Goal: Task Accomplishment & Management: Use online tool/utility

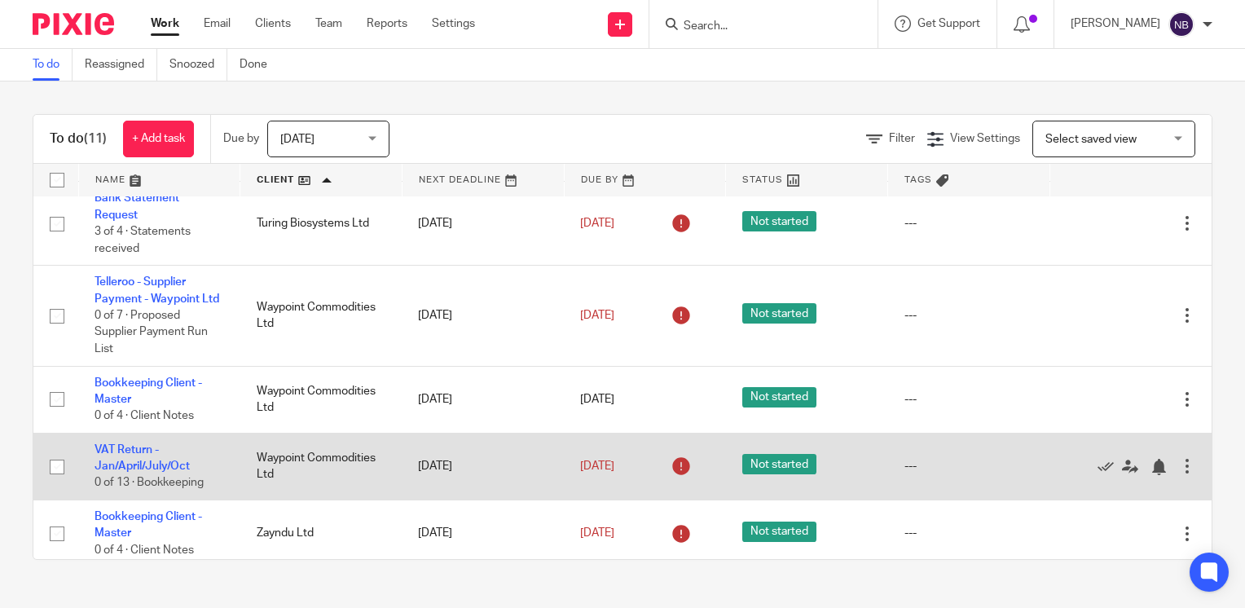
scroll to position [429, 0]
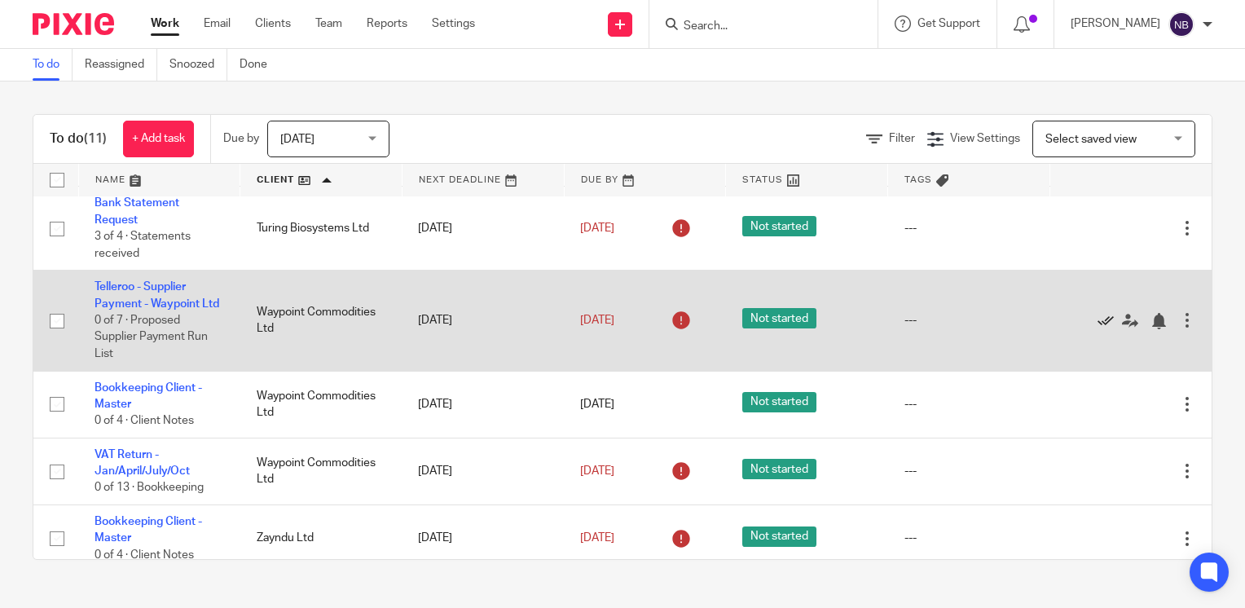
click at [1098, 329] on icon at bounding box center [1106, 321] width 16 height 16
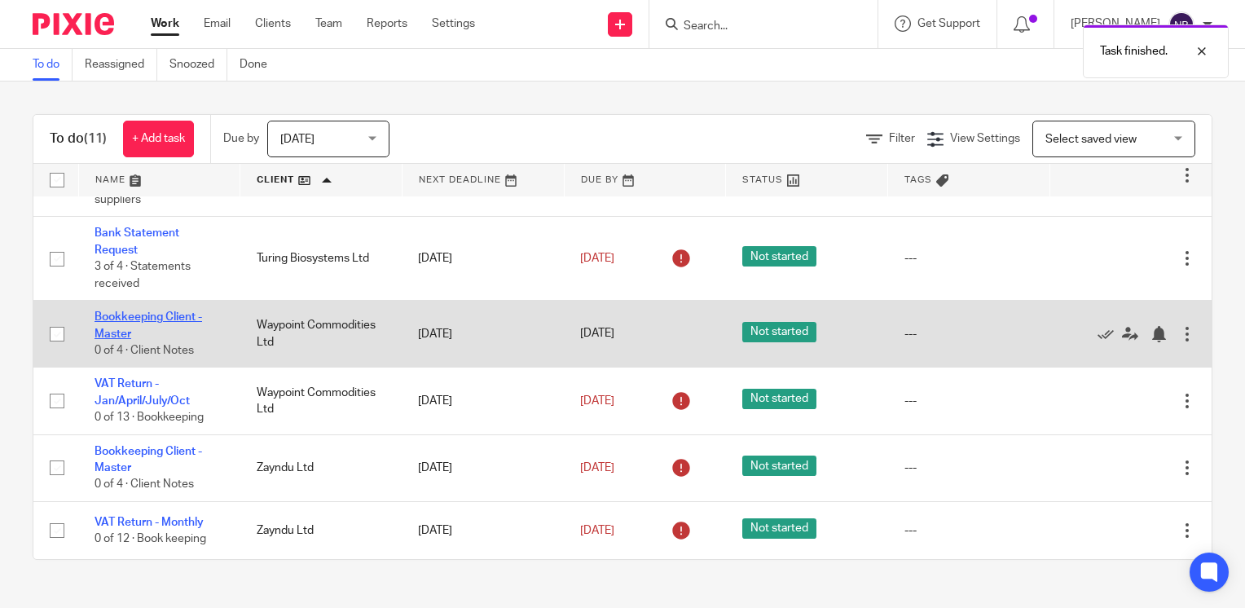
click at [184, 319] on link "Bookkeeping Client - Master" at bounding box center [149, 325] width 108 height 28
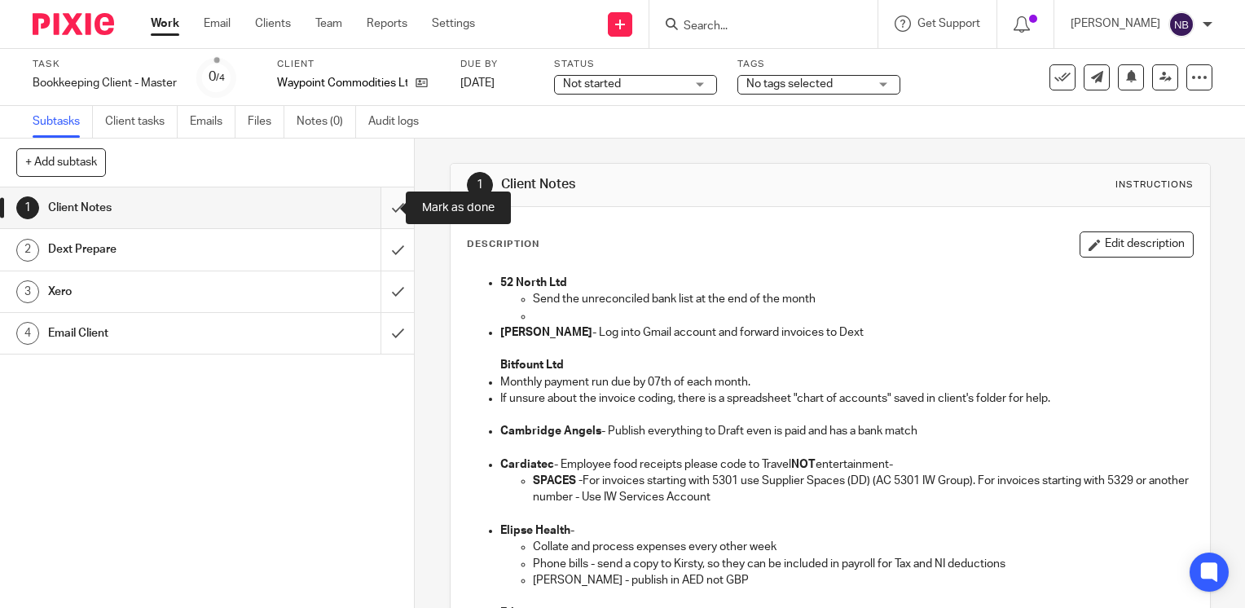
click at [379, 204] on input "submit" at bounding box center [207, 207] width 414 height 41
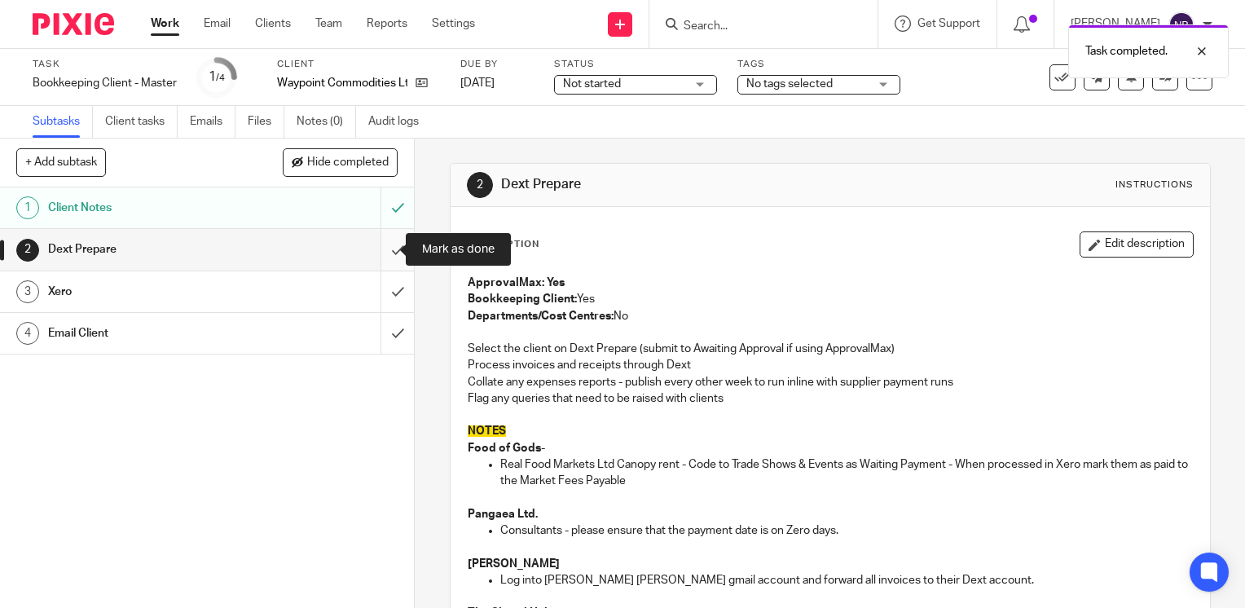
click at [380, 253] on input "submit" at bounding box center [207, 249] width 414 height 41
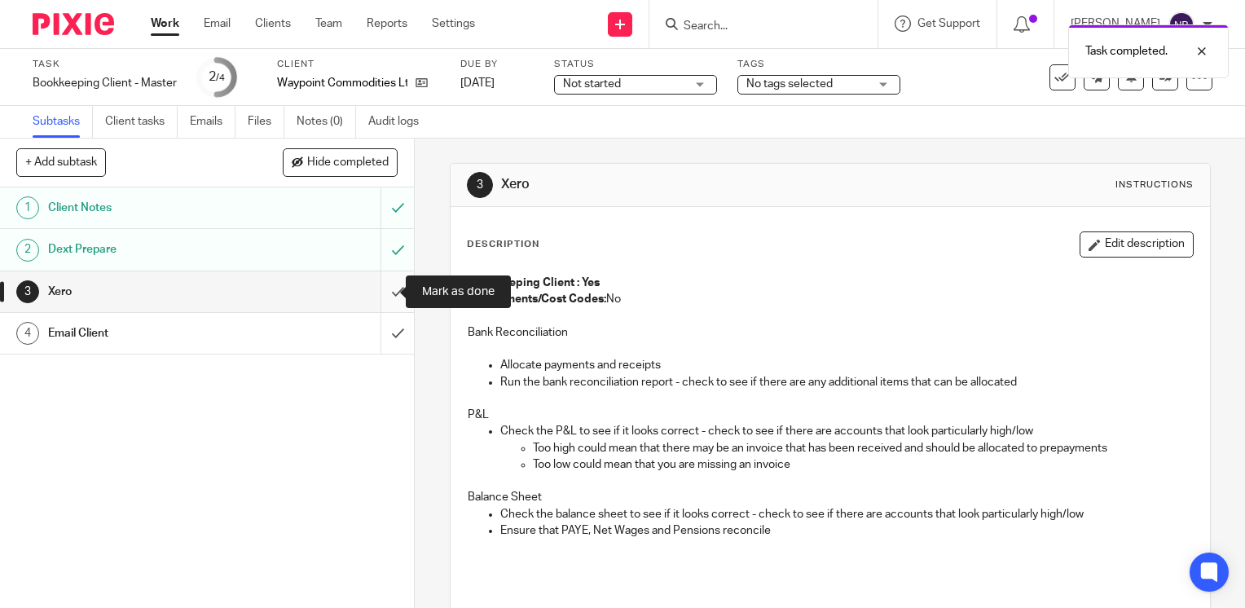
click at [382, 284] on input "submit" at bounding box center [207, 291] width 414 height 41
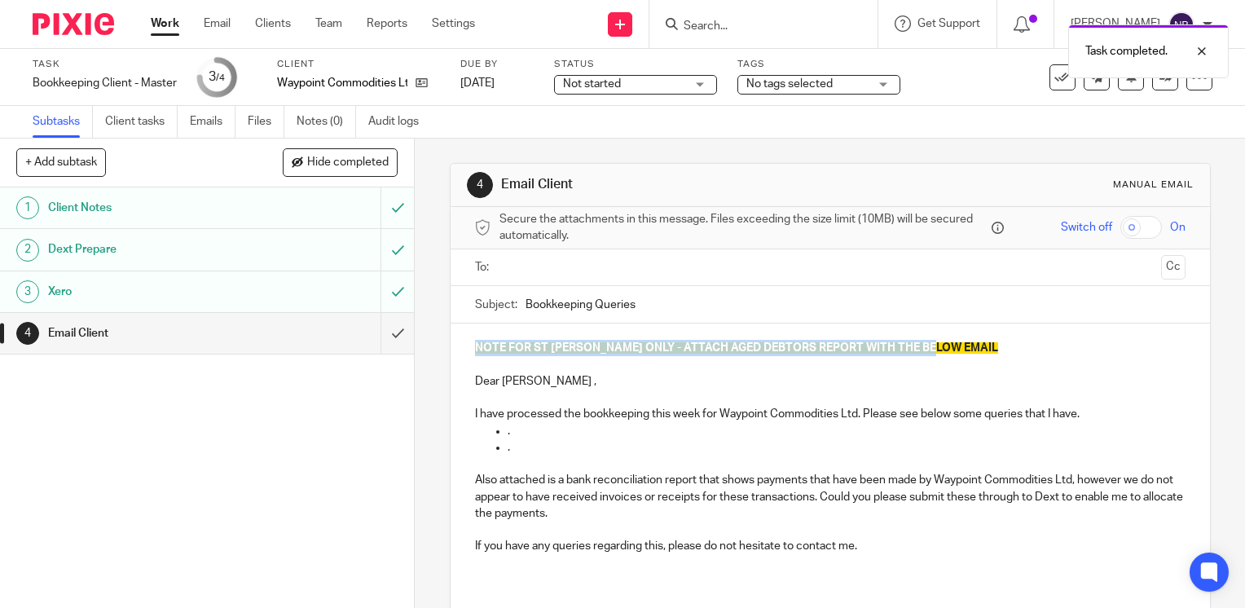
drag, startPoint x: 955, startPoint y: 337, endPoint x: 468, endPoint y: 346, distance: 487.4
click at [468, 346] on div "NOTE FOR ST [PERSON_NAME] ONLY - ATTACH AGED DEBTORS REPORT WITH THE BELOW EMAI…" at bounding box center [831, 454] width 760 height 260
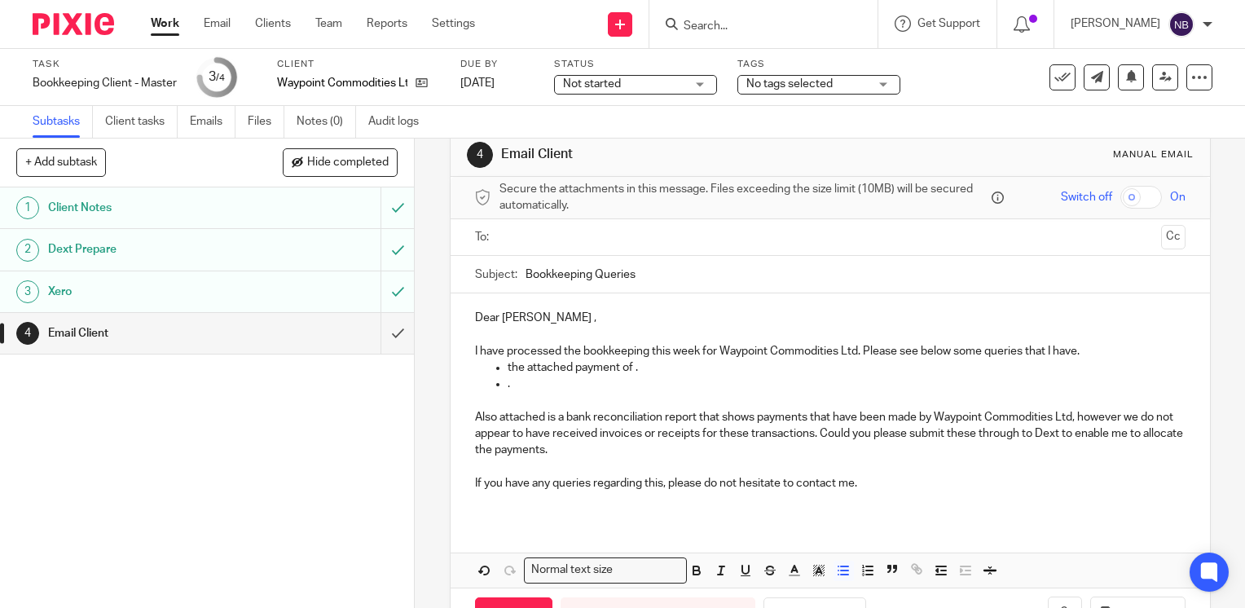
scroll to position [86, 0]
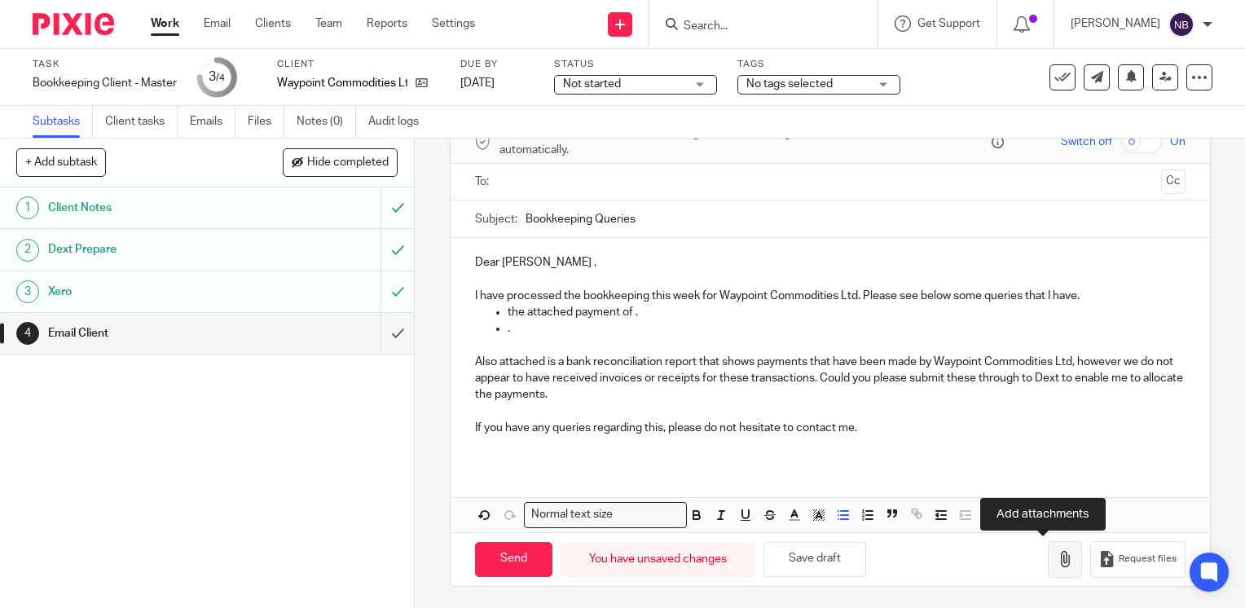
click at [1057, 551] on icon "button" at bounding box center [1065, 559] width 16 height 16
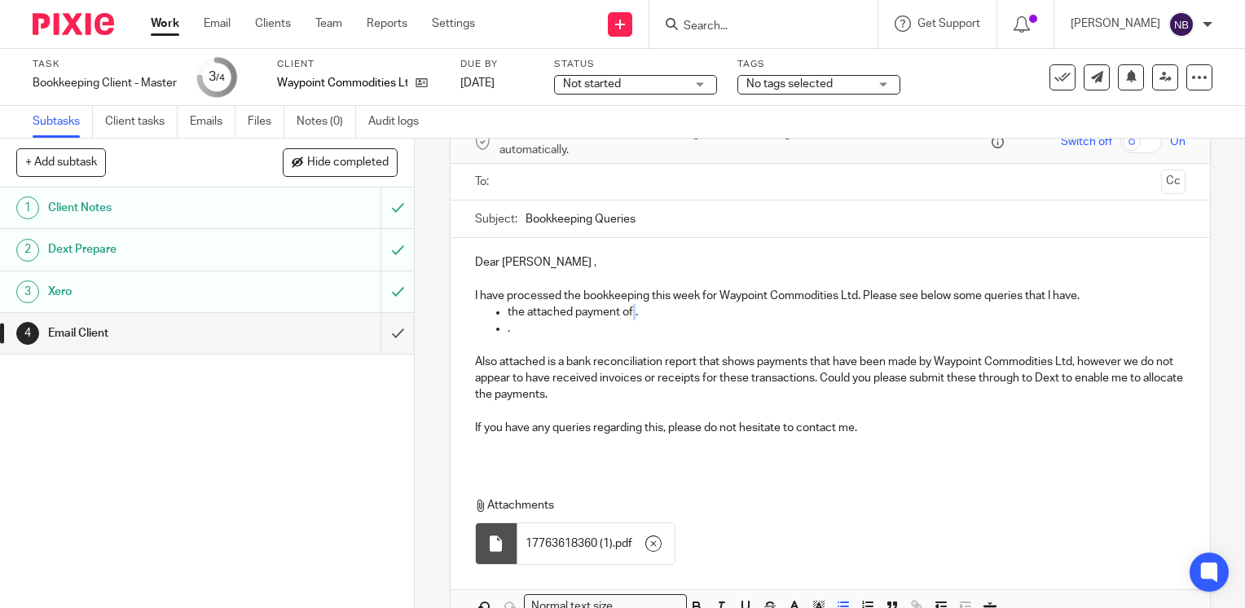
click at [629, 308] on p "the attached payment of ." at bounding box center [847, 312] width 678 height 16
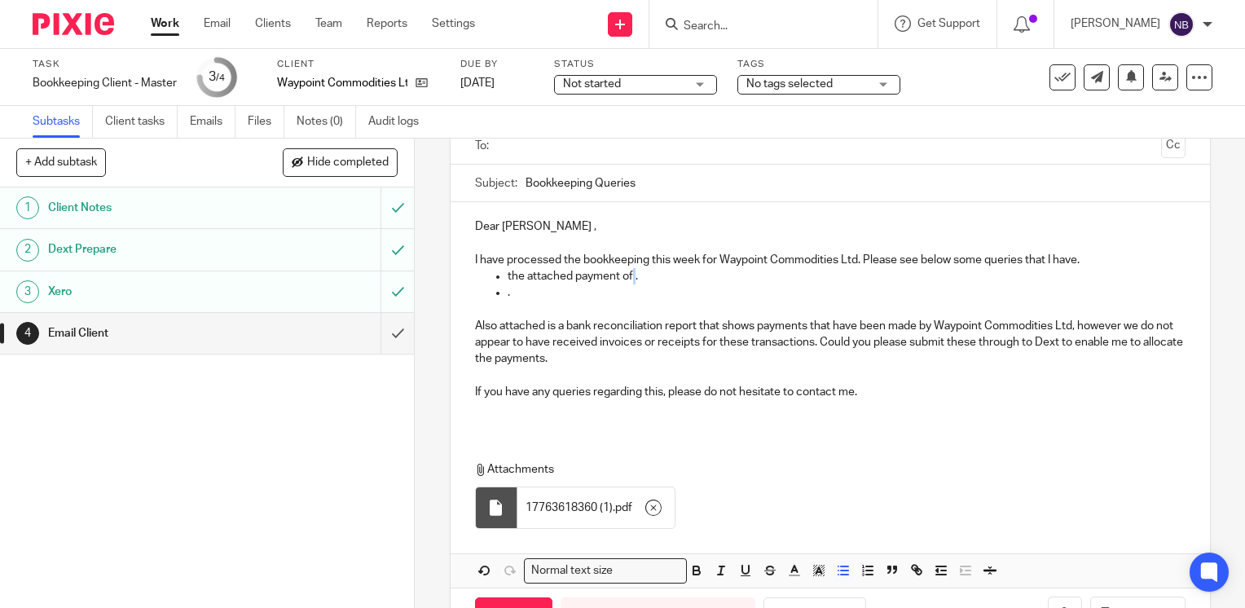
scroll to position [177, 0]
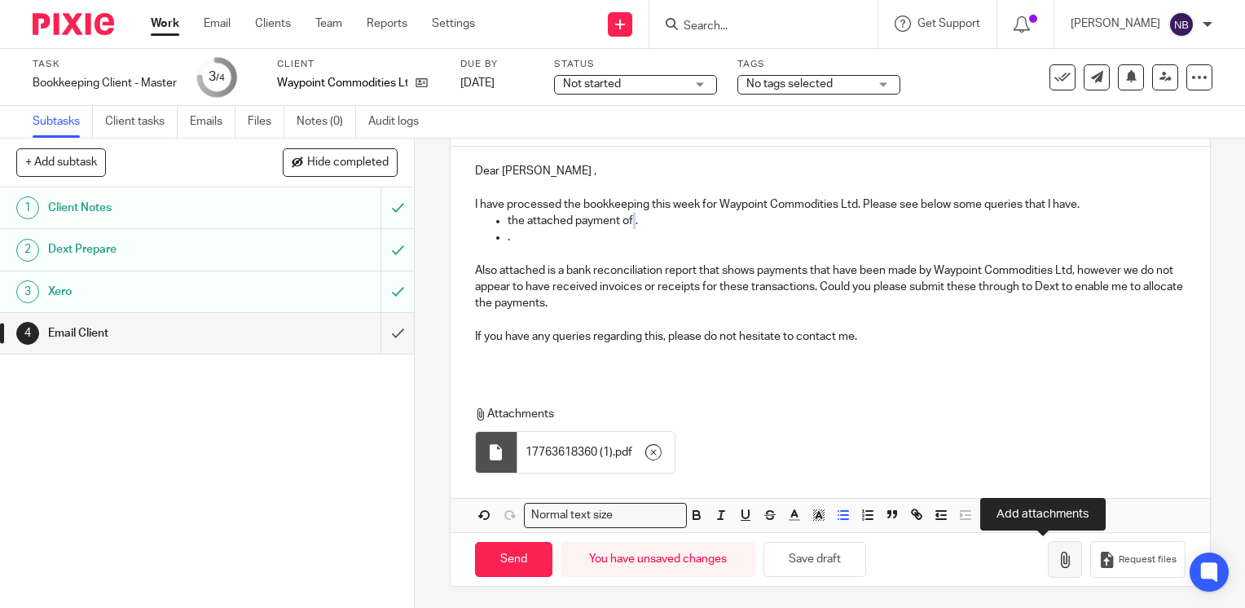
click at [1057, 553] on icon "button" at bounding box center [1065, 560] width 16 height 16
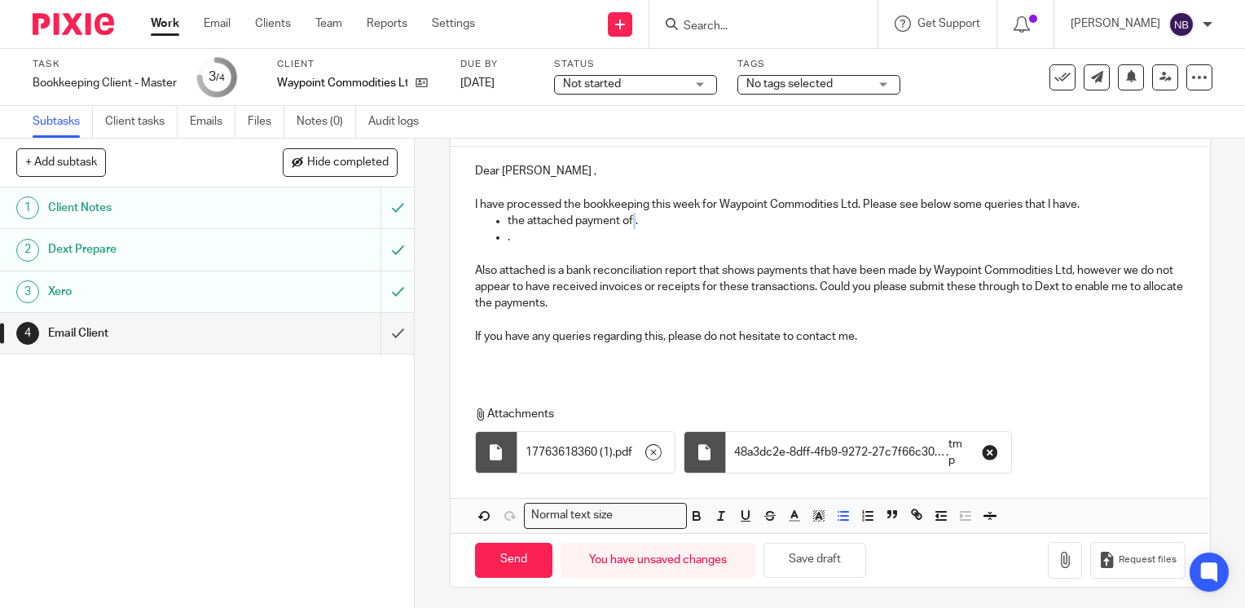
click at [982, 449] on icon "button" at bounding box center [990, 452] width 16 height 16
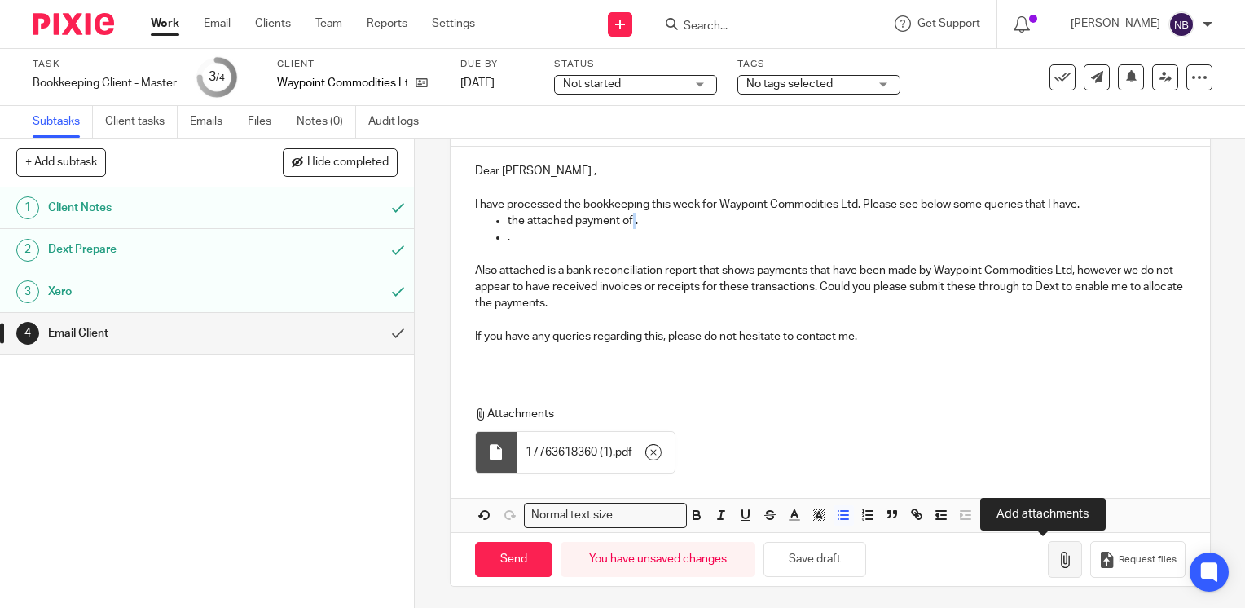
click at [1057, 555] on icon "button" at bounding box center [1065, 560] width 16 height 16
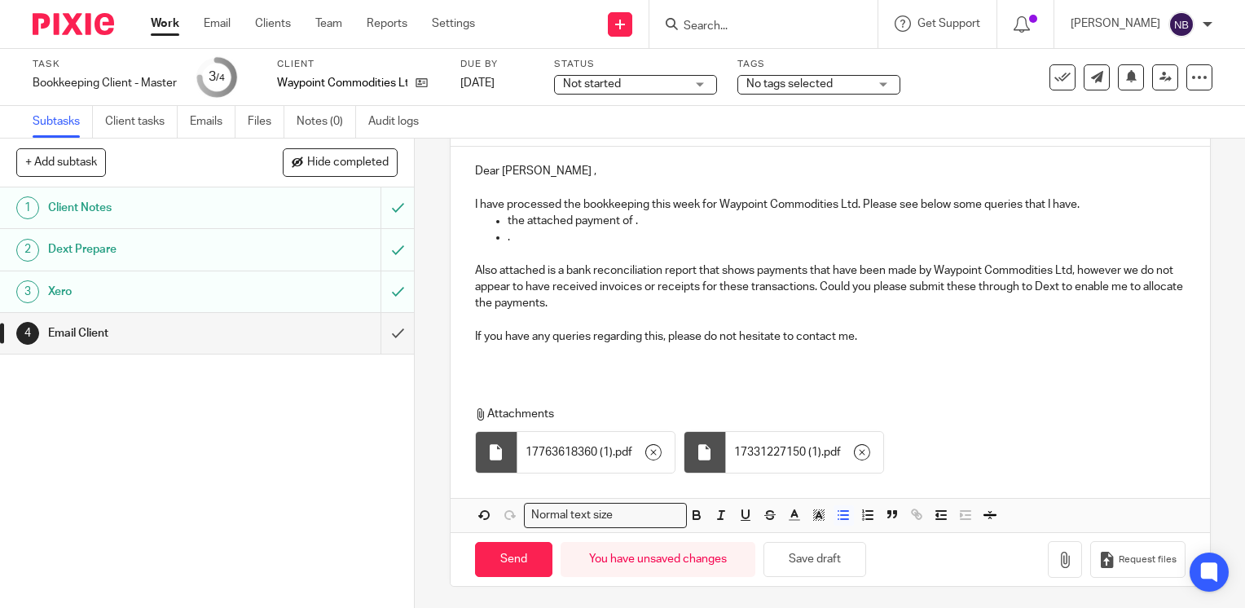
click at [633, 217] on p "the attached payment of ." at bounding box center [847, 221] width 678 height 16
click at [630, 222] on p "the attached payment of ." at bounding box center [847, 221] width 678 height 16
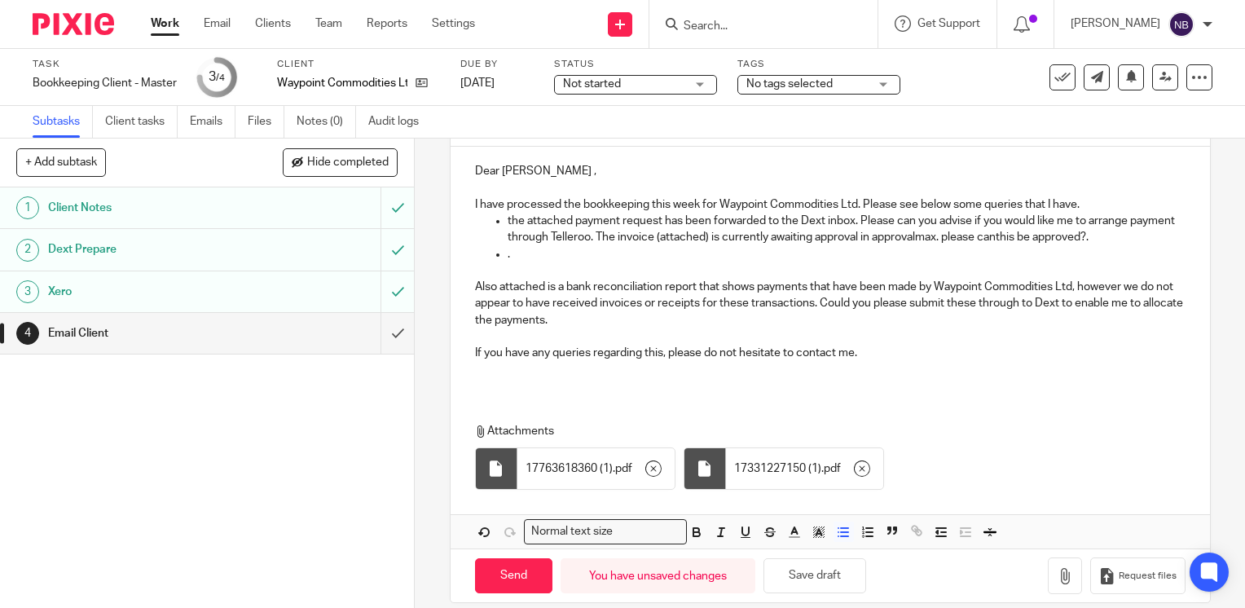
click at [1043, 233] on p "the attached payment request has been forwarded to the Dext inbox. Please can y…" at bounding box center [847, 229] width 678 height 33
click at [541, 252] on p "." at bounding box center [847, 254] width 678 height 16
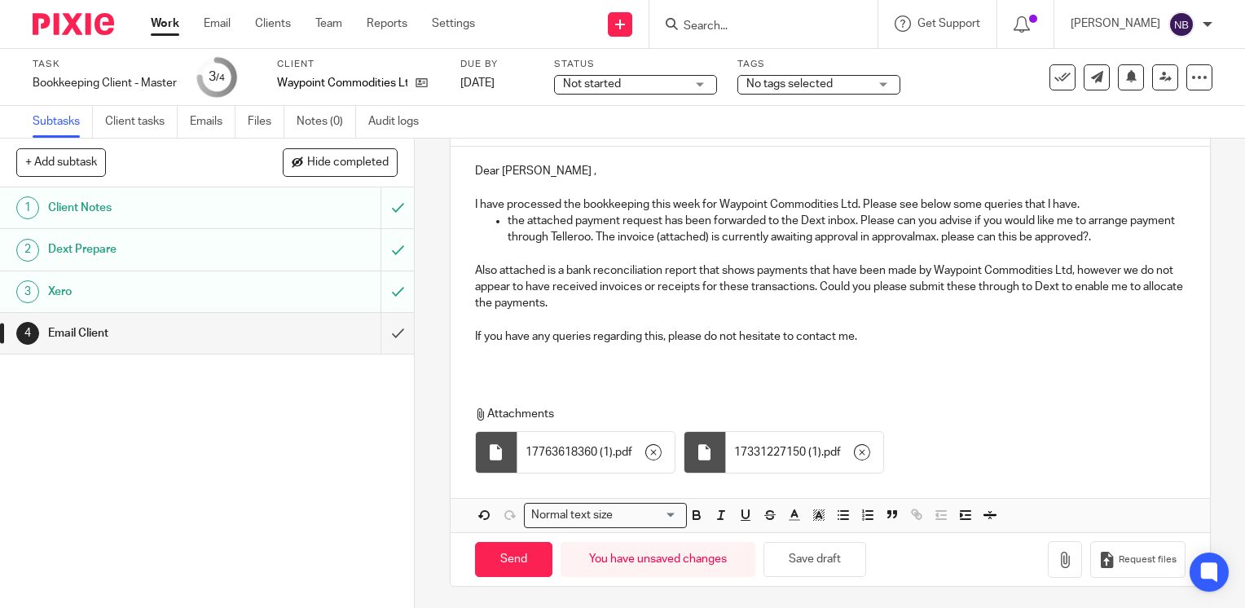
click at [942, 341] on p "If you have any queries regarding this, please do not hesitate to contact me." at bounding box center [830, 336] width 711 height 16
click at [1057, 559] on icon "button" at bounding box center [1065, 560] width 16 height 16
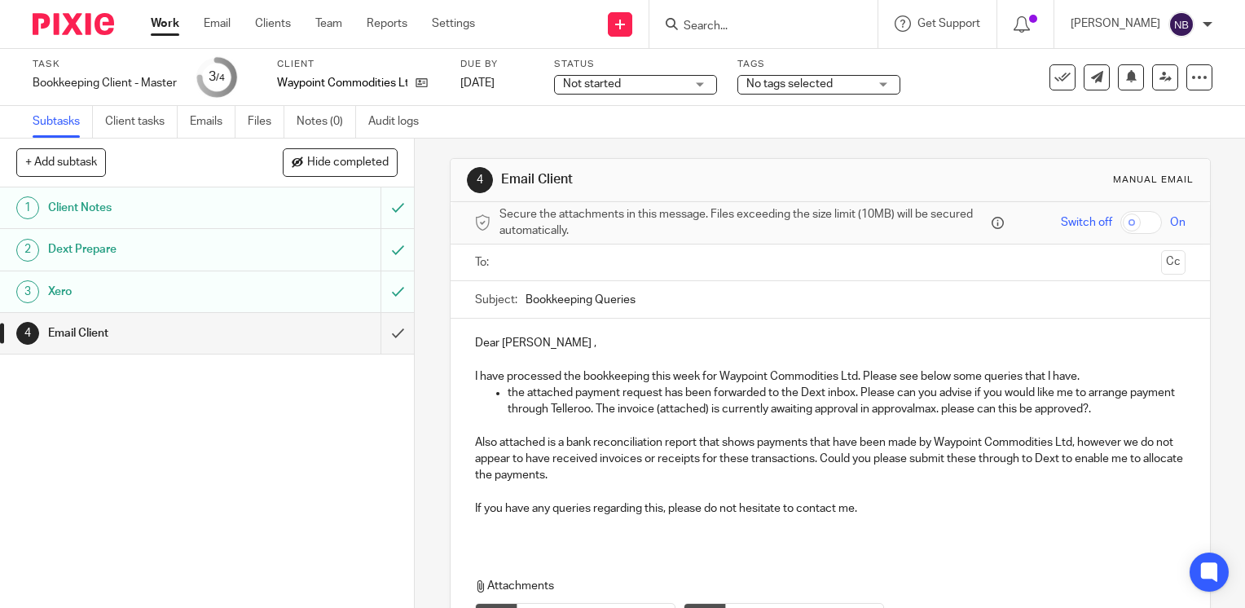
scroll to position [0, 0]
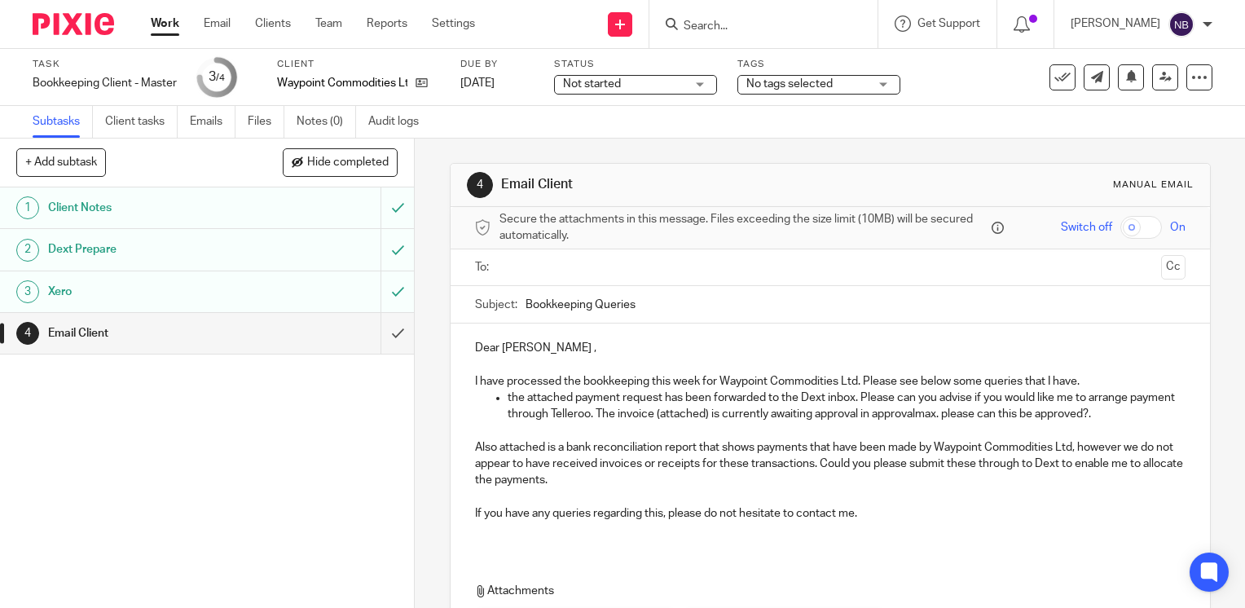
click at [696, 274] on input "text" at bounding box center [829, 267] width 649 height 19
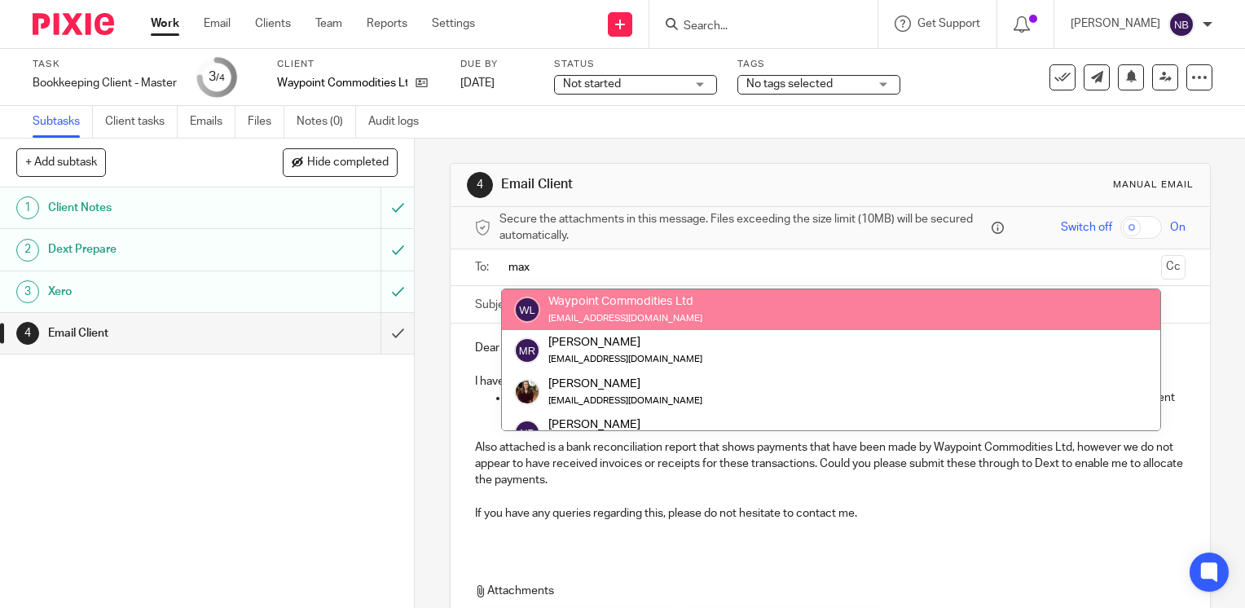
type input "max"
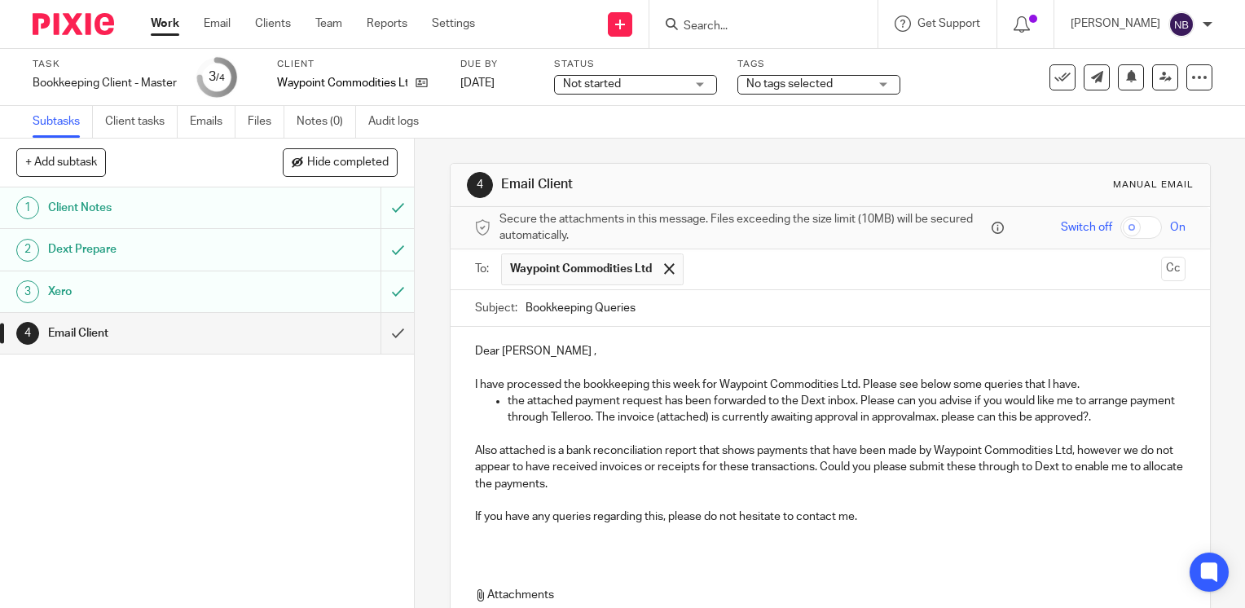
click at [746, 256] on input "text" at bounding box center [923, 269] width 462 height 32
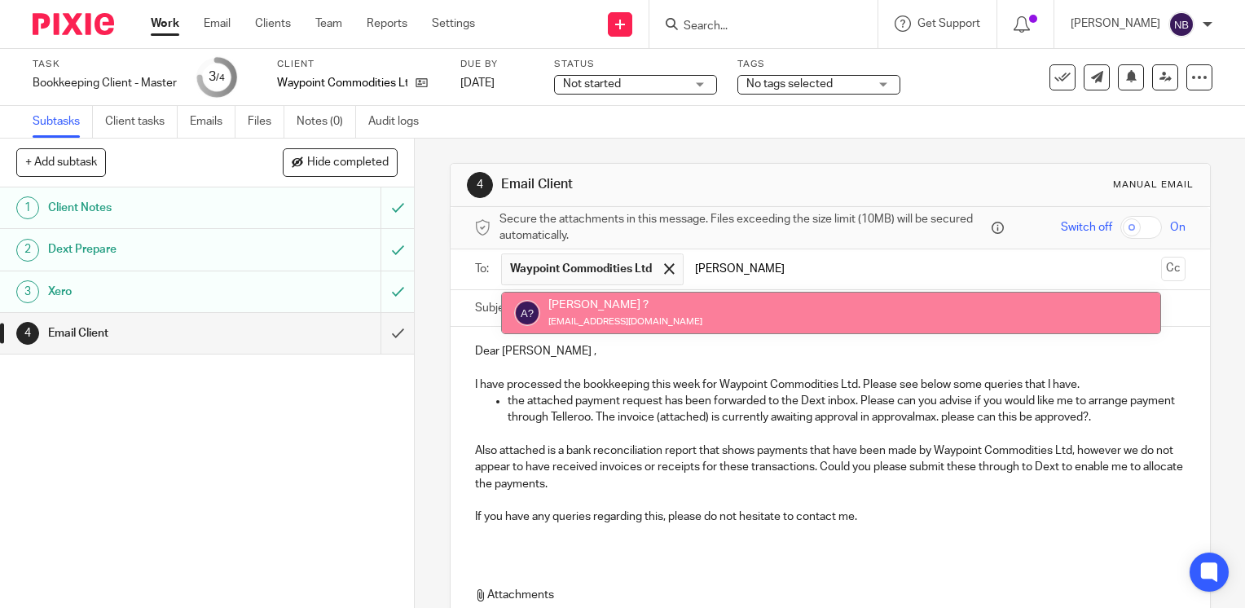
type input "[PERSON_NAME]"
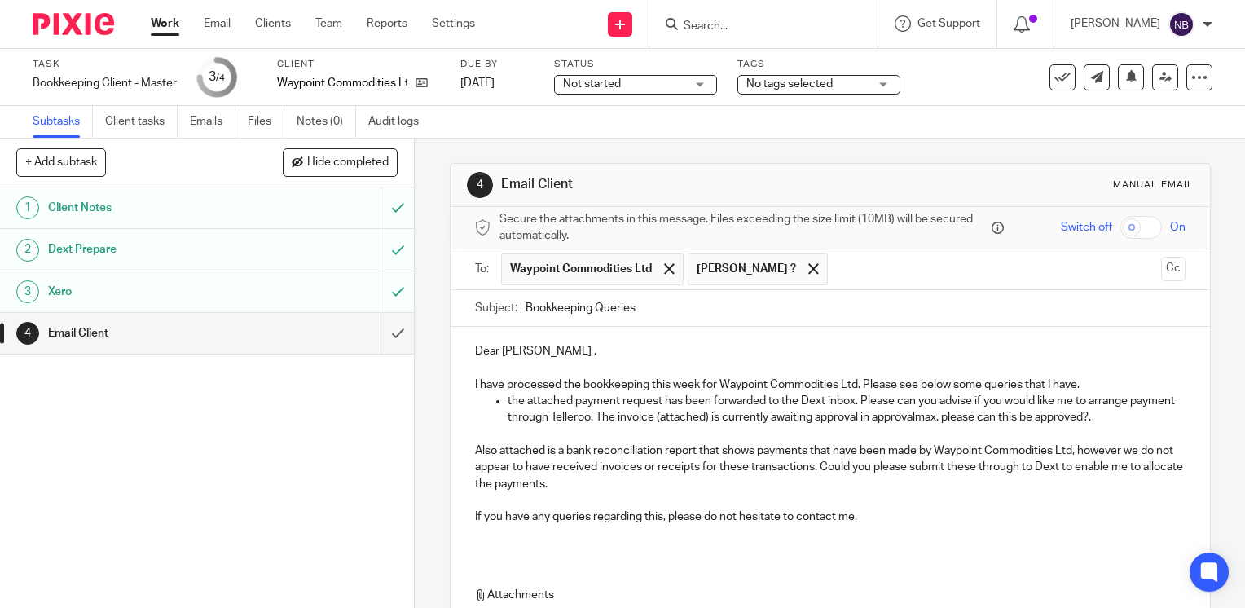
click at [836, 275] on input "text" at bounding box center [995, 269] width 318 height 32
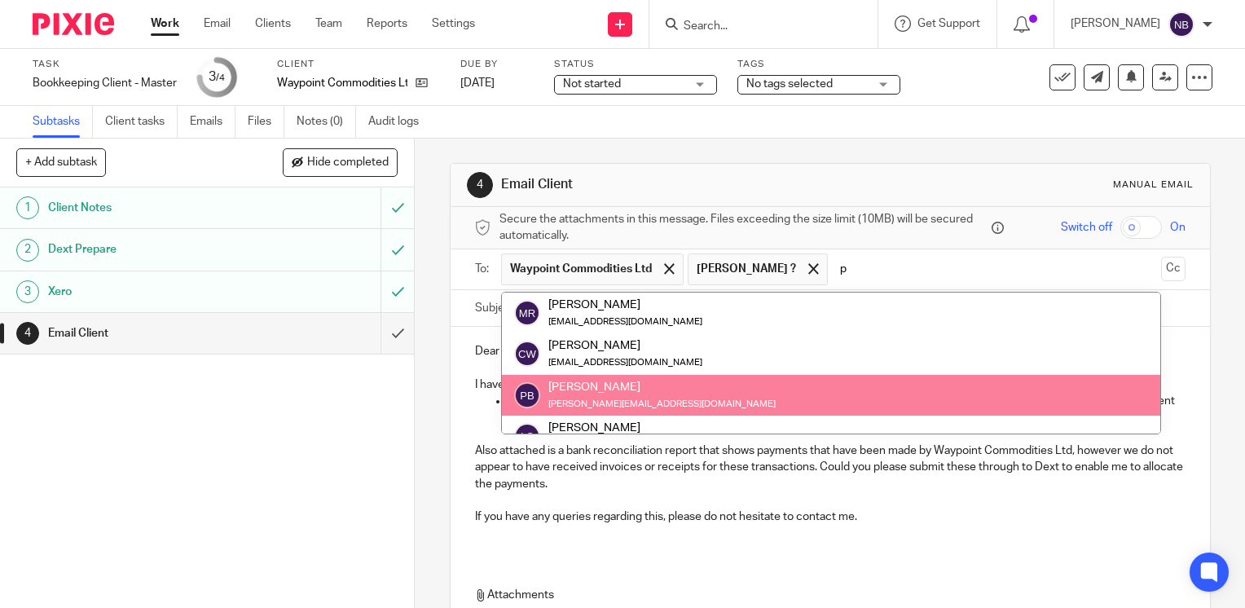
type input "p"
